Goal: Information Seeking & Learning: Check status

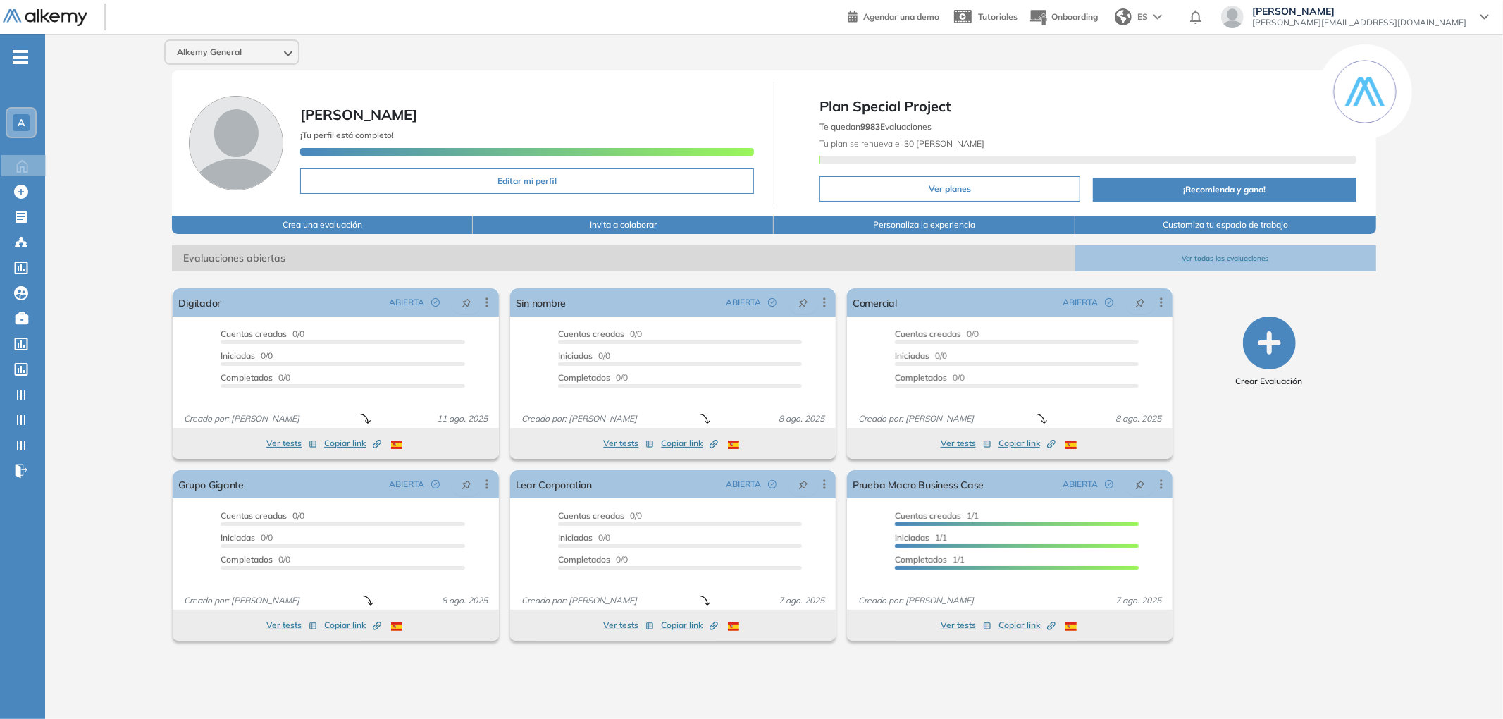
click at [1230, 260] on button "Ver todas las evaluaciones" at bounding box center [1225, 258] width 301 height 26
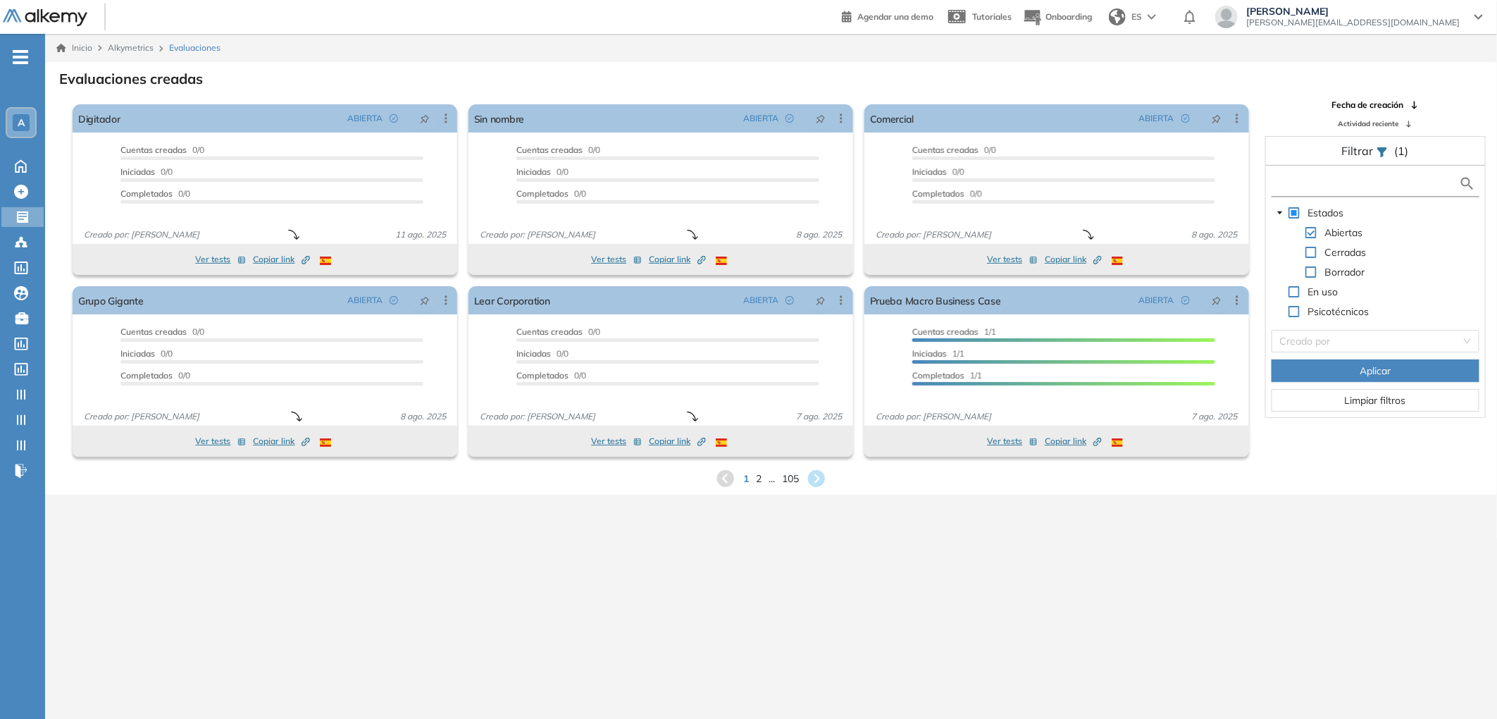
click at [1296, 182] on input "text" at bounding box center [1368, 183] width 185 height 15
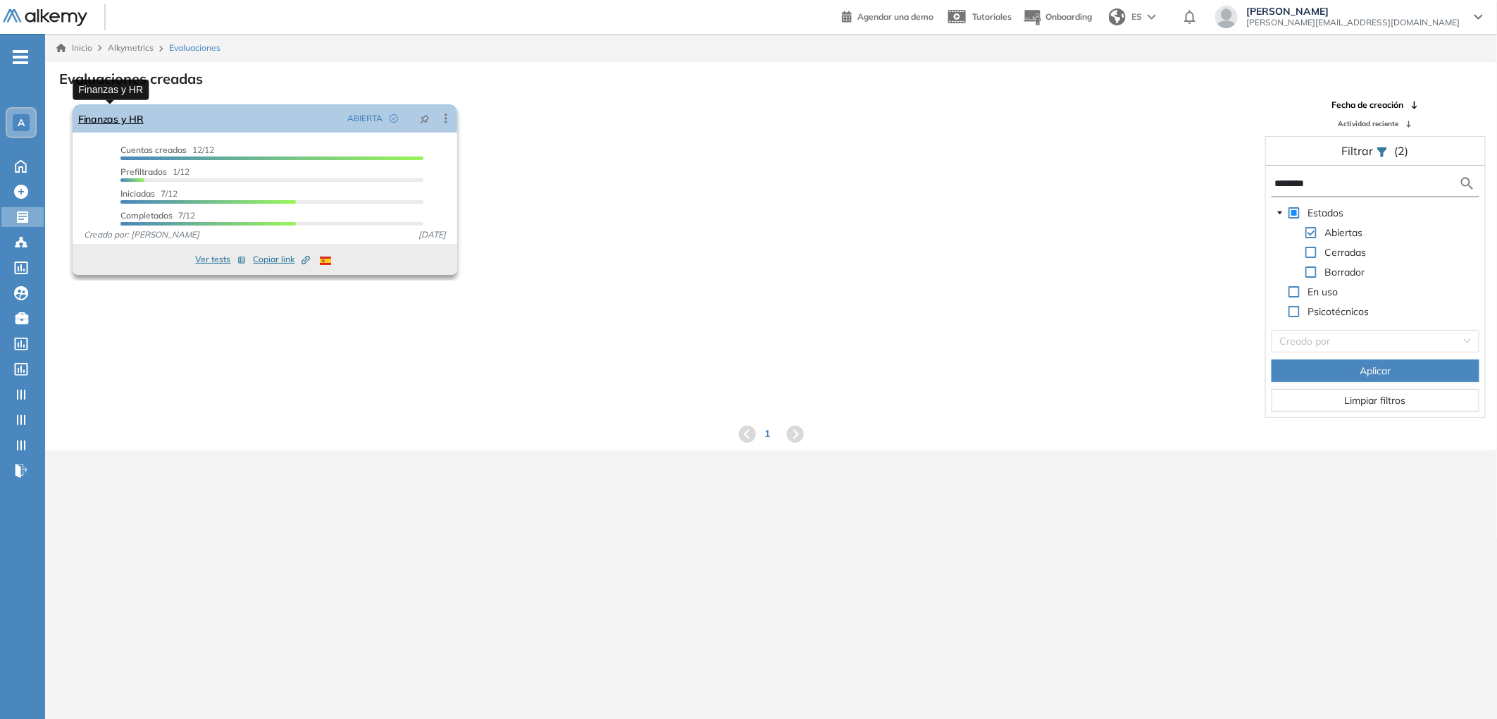
type input "********"
click at [112, 106] on link "Finanzas y HR" at bounding box center [111, 118] width 66 height 28
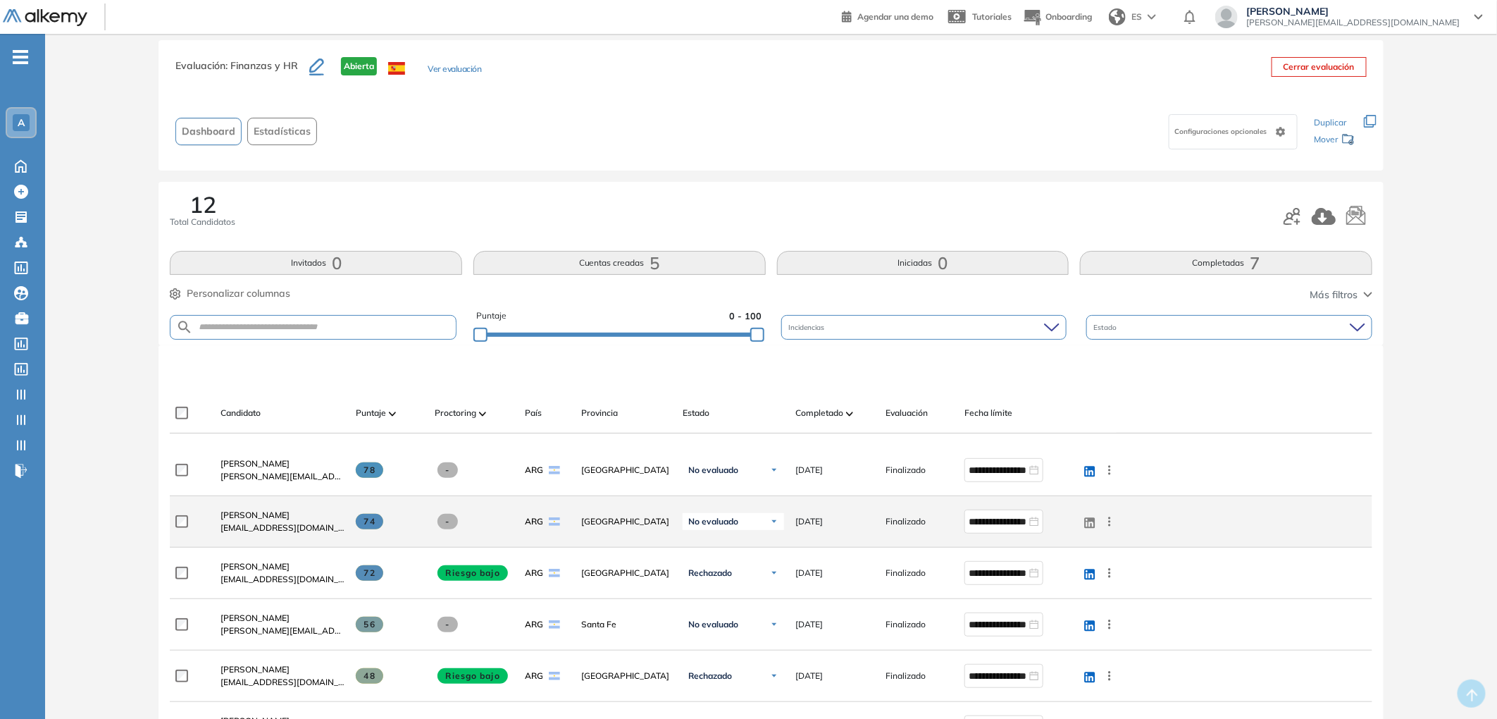
scroll to position [23, 0]
click at [276, 513] on span "[PERSON_NAME]" at bounding box center [255, 513] width 69 height 11
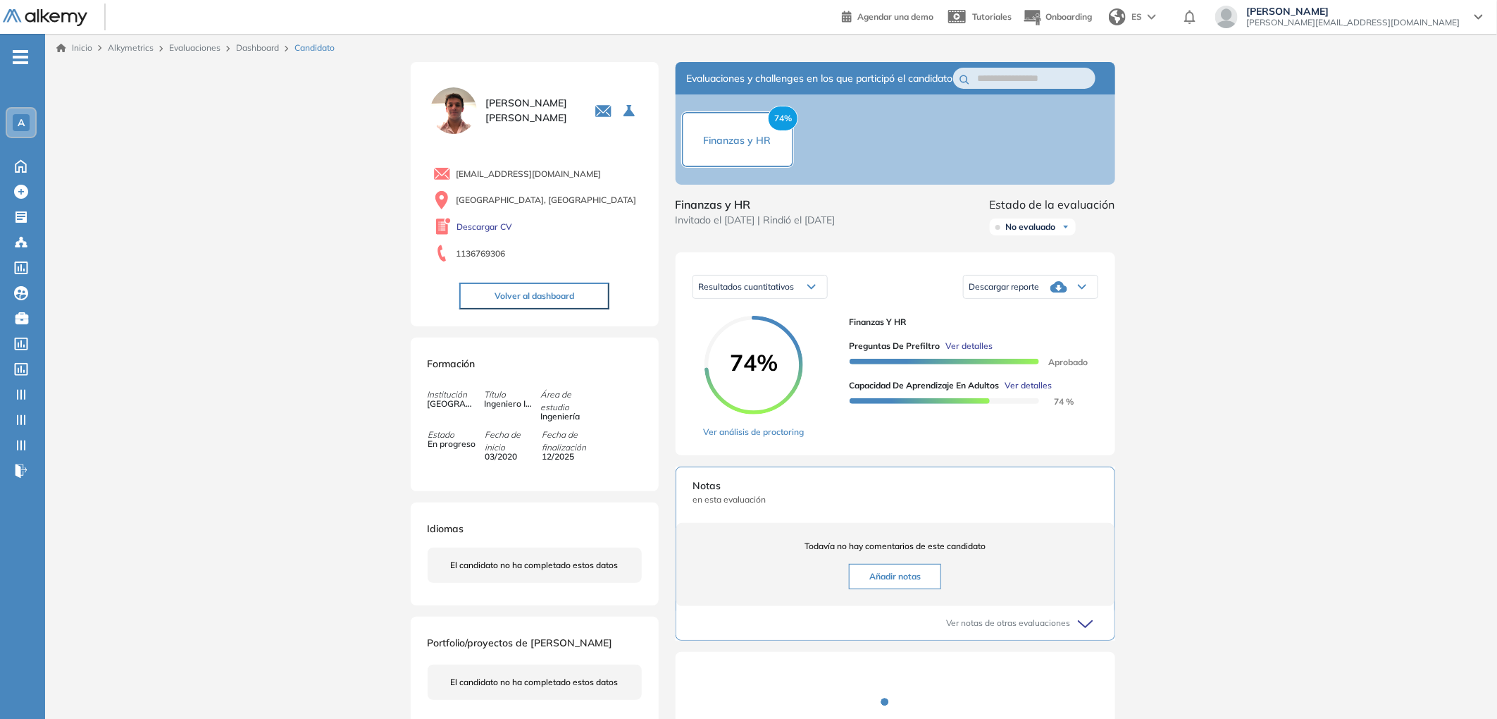
click at [964, 352] on span "Ver detalles" at bounding box center [969, 346] width 47 height 13
